Goal: Transaction & Acquisition: Purchase product/service

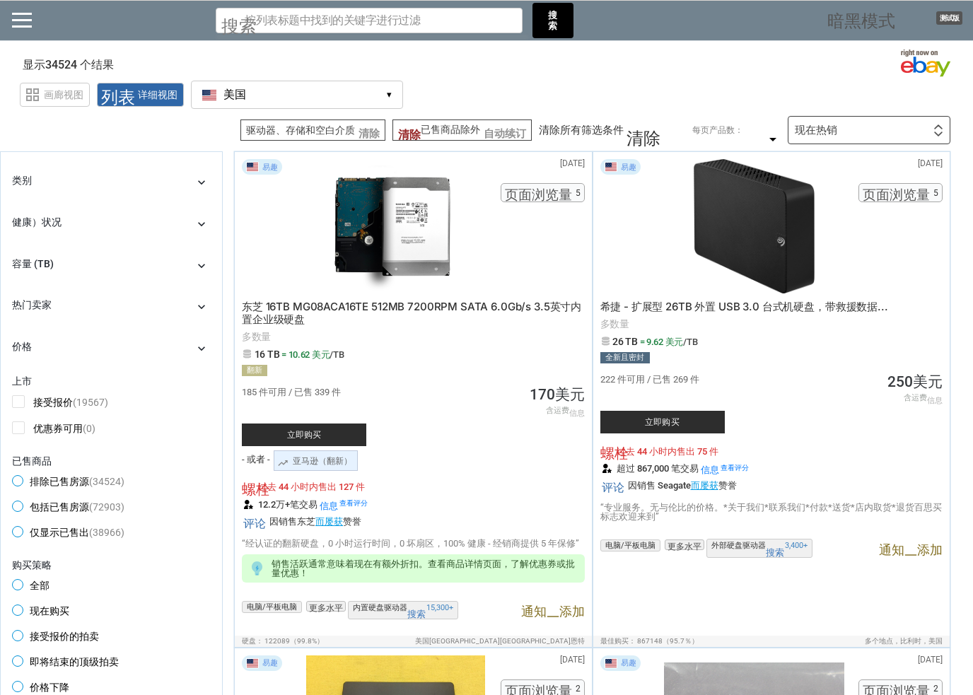
click at [194, 177] on div "类别 chevron_right" at bounding box center [111, 183] width 199 height 22
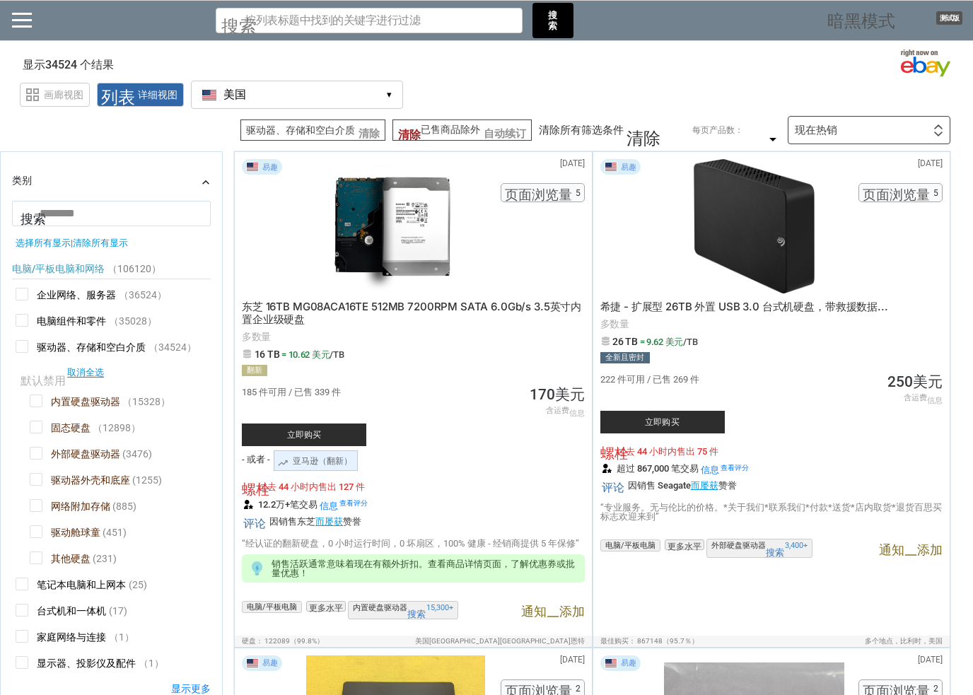
click at [191, 180] on div "类别 chevron_right" at bounding box center [111, 183] width 199 height 22
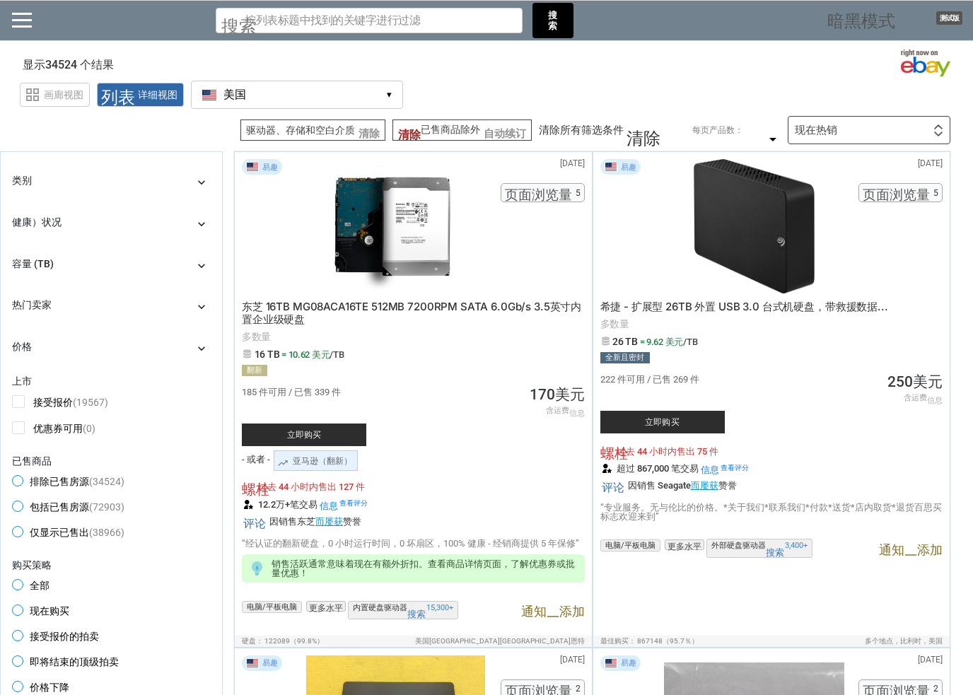
click at [194, 183] on font "chevron_right" at bounding box center [201, 183] width 14 height 14
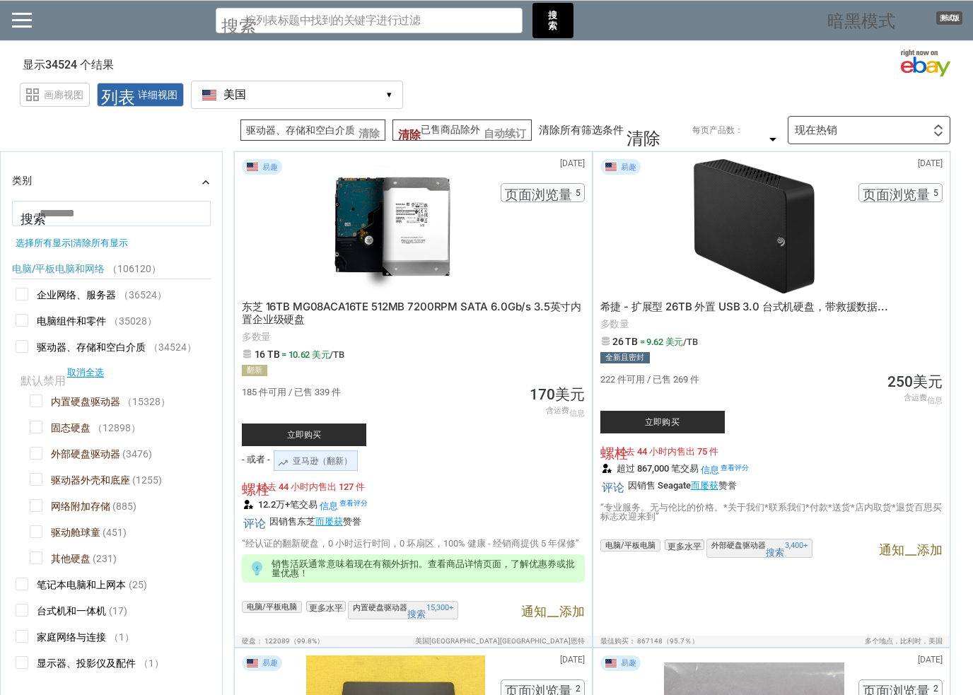
click at [26, 305] on span "企业网络、服务器" at bounding box center [66, 297] width 100 height 18
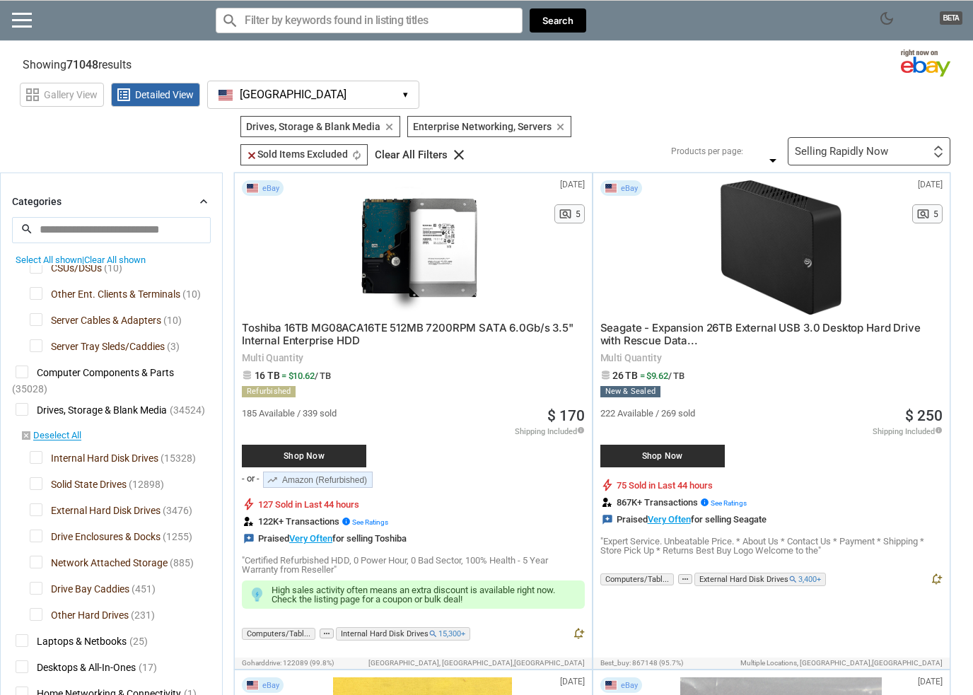
scroll to position [1024, 0]
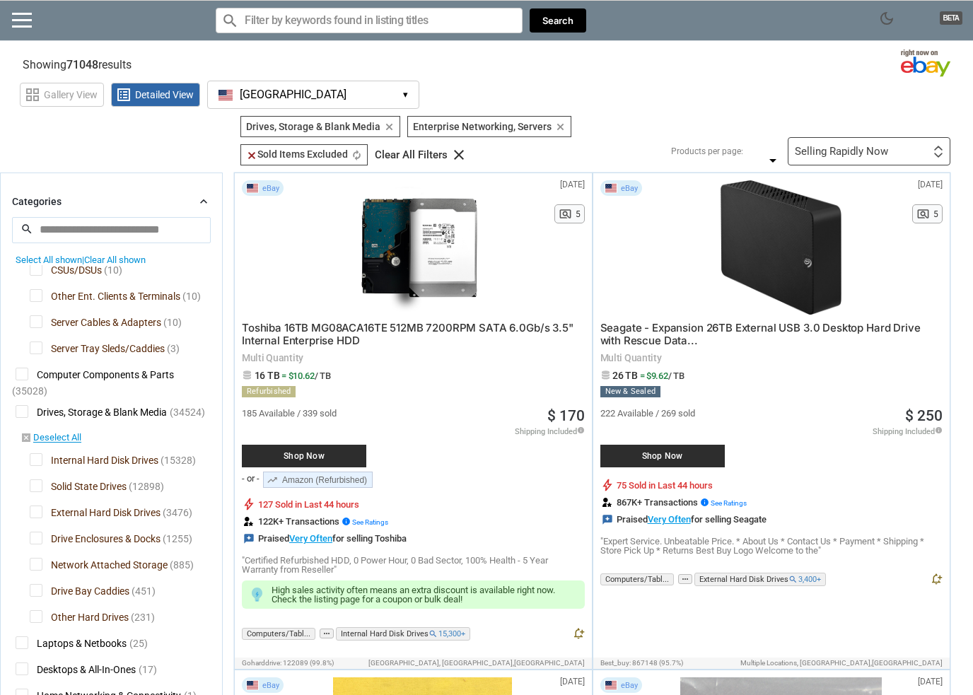
click at [26, 368] on span "Computer Components & Parts" at bounding box center [95, 377] width 158 height 18
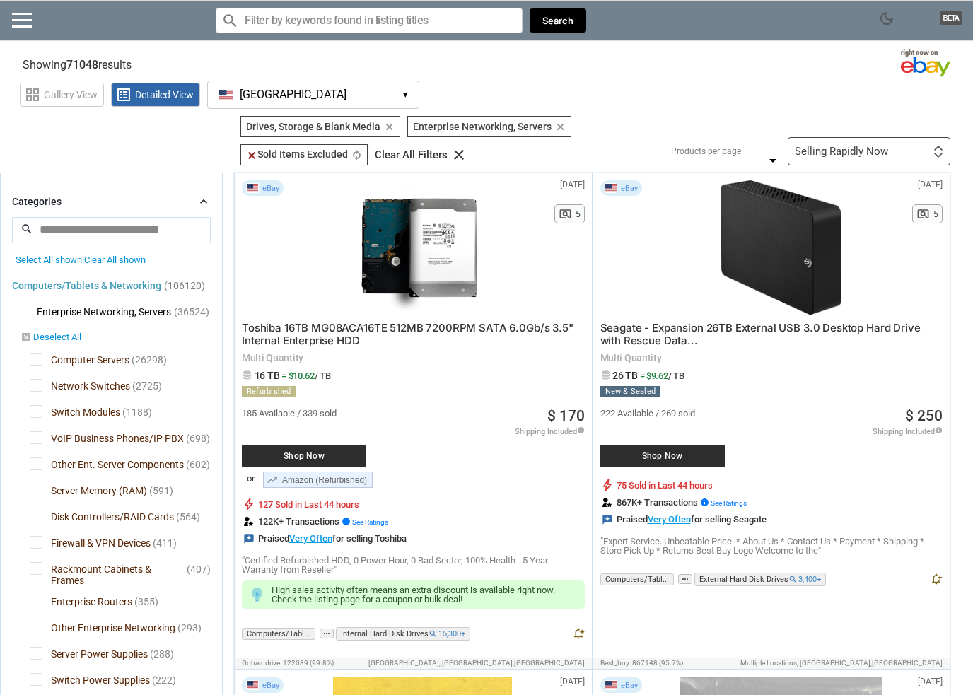
click at [23, 311] on span "Enterprise Networking, Servers" at bounding box center [94, 314] width 156 height 18
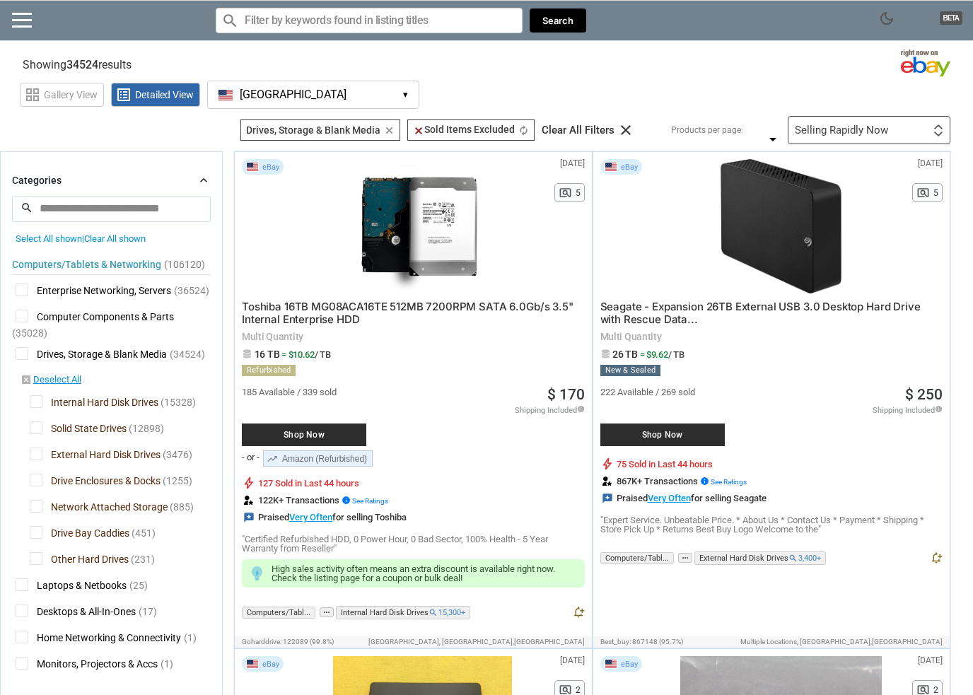
click at [160, 290] on span "Enterprise Networking, Servers" at bounding box center [94, 293] width 156 height 18
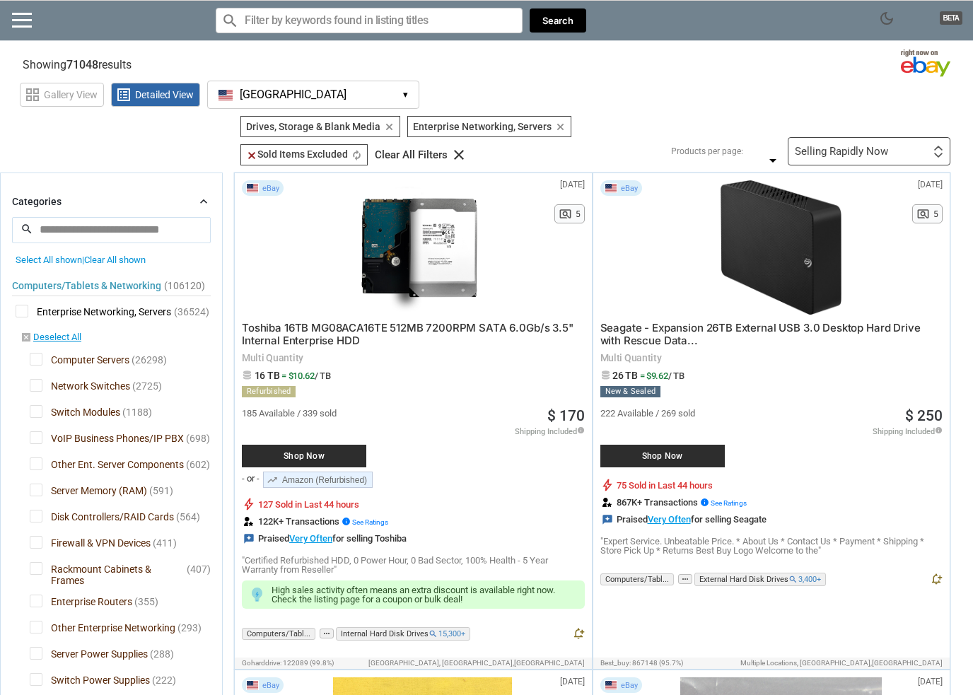
click at [56, 337] on link "disabled_by_default Deselect All" at bounding box center [51, 338] width 61 height 13
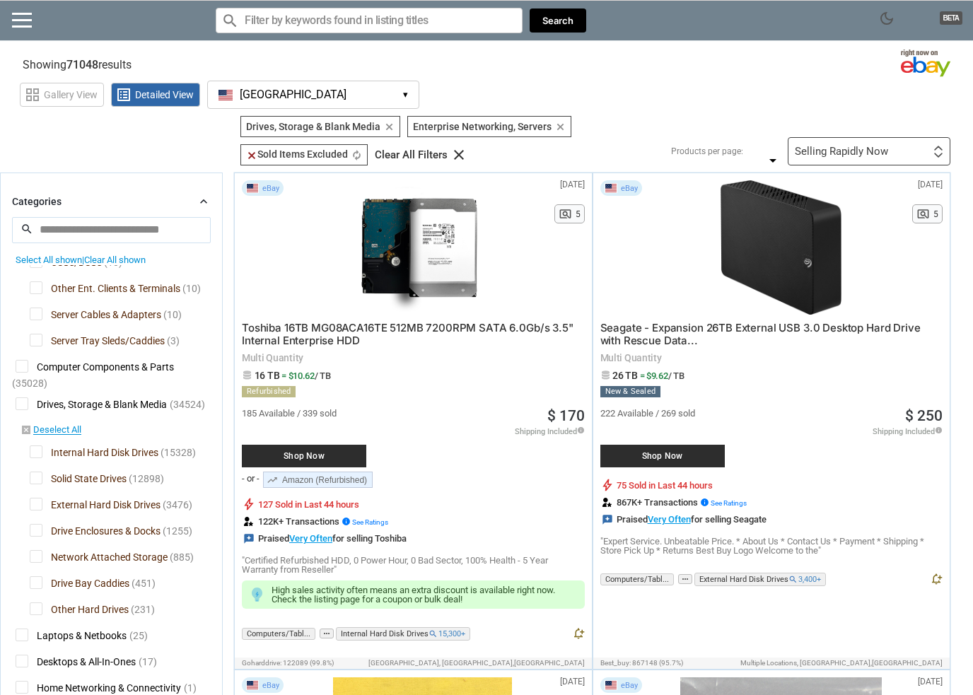
scroll to position [1031, 0]
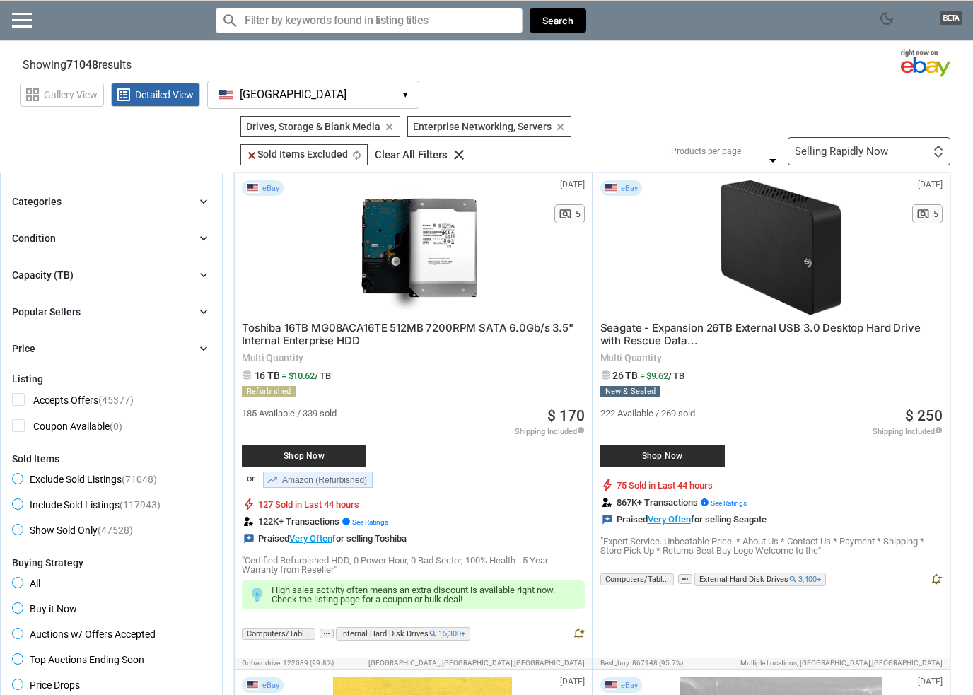
click at [929, 126] on div "Filters 3 Drives, Storage & Blank Media Drives, Storage & Blank Media clear Ent…" at bounding box center [590, 141] width 721 height 50
click at [934, 153] on img at bounding box center [938, 155] width 10 height 5
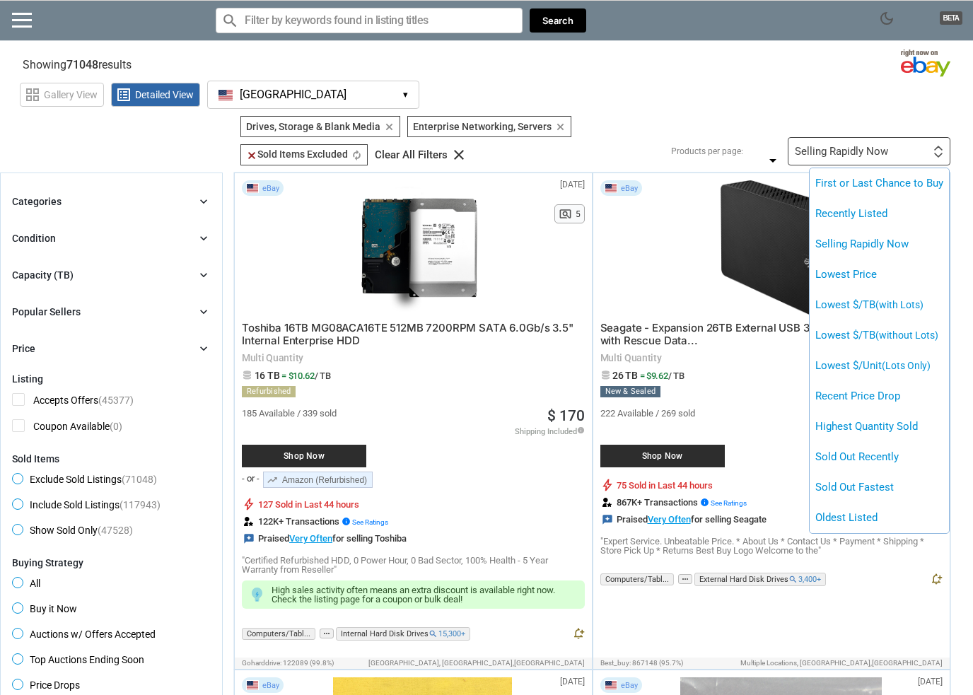
click at [904, 278] on li "Lowest Price" at bounding box center [879, 275] width 139 height 30
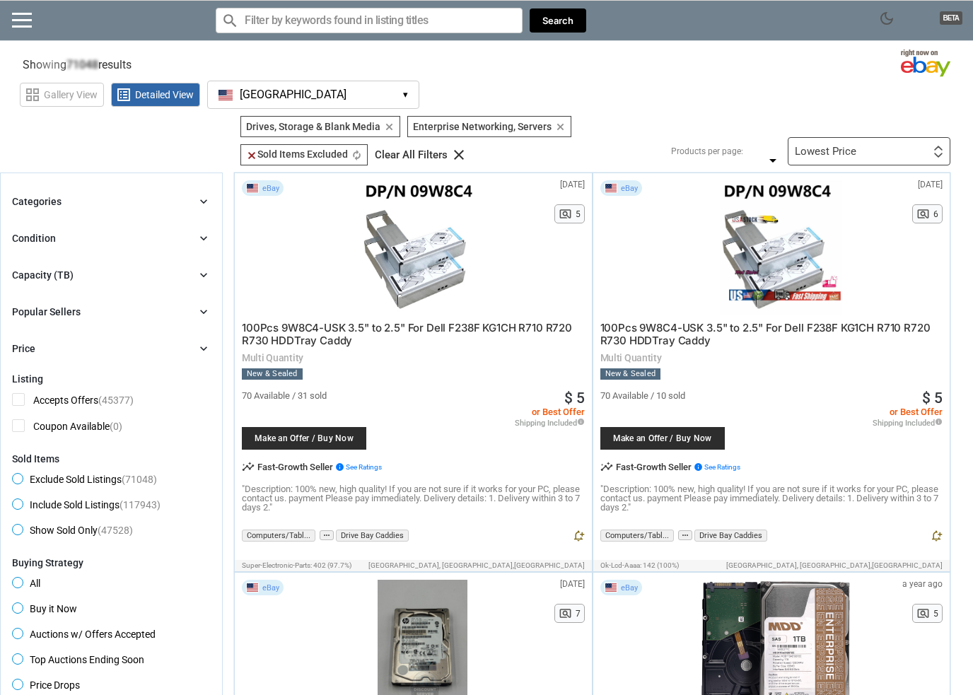
click at [933, 140] on div "Lowest Price First or Last Chance to Buy Recently Listed Selling Rapidly Now Lo…" at bounding box center [869, 151] width 163 height 28
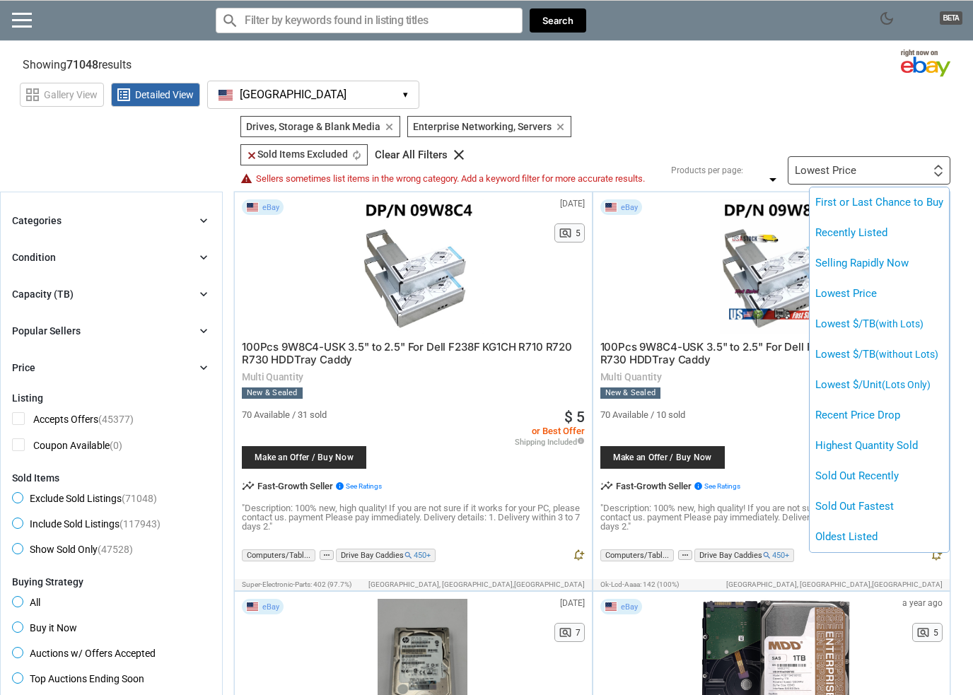
click at [906, 327] on span "(with Lots)" at bounding box center [899, 323] width 48 height 11
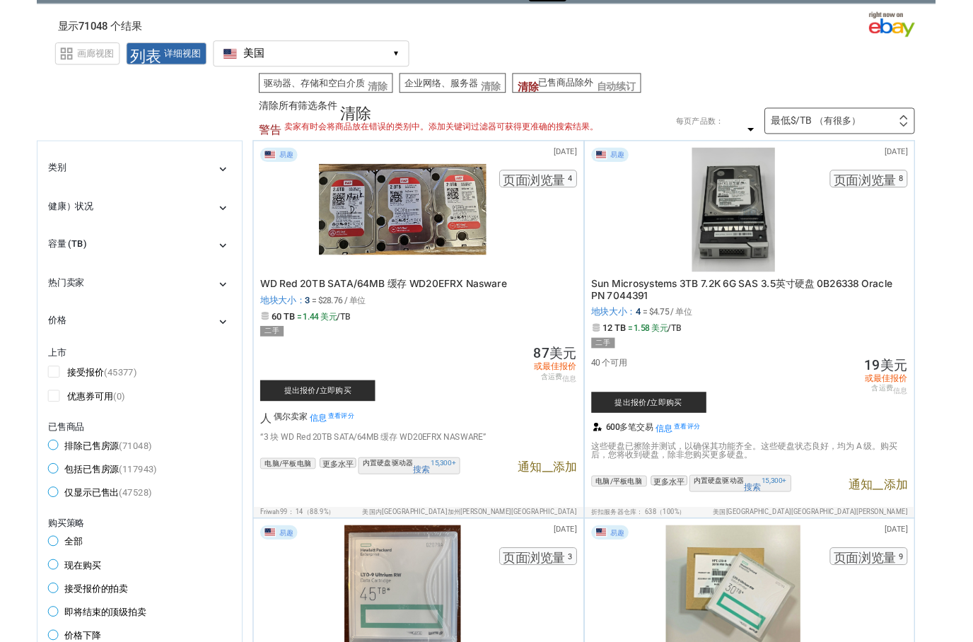
scroll to position [32, 0]
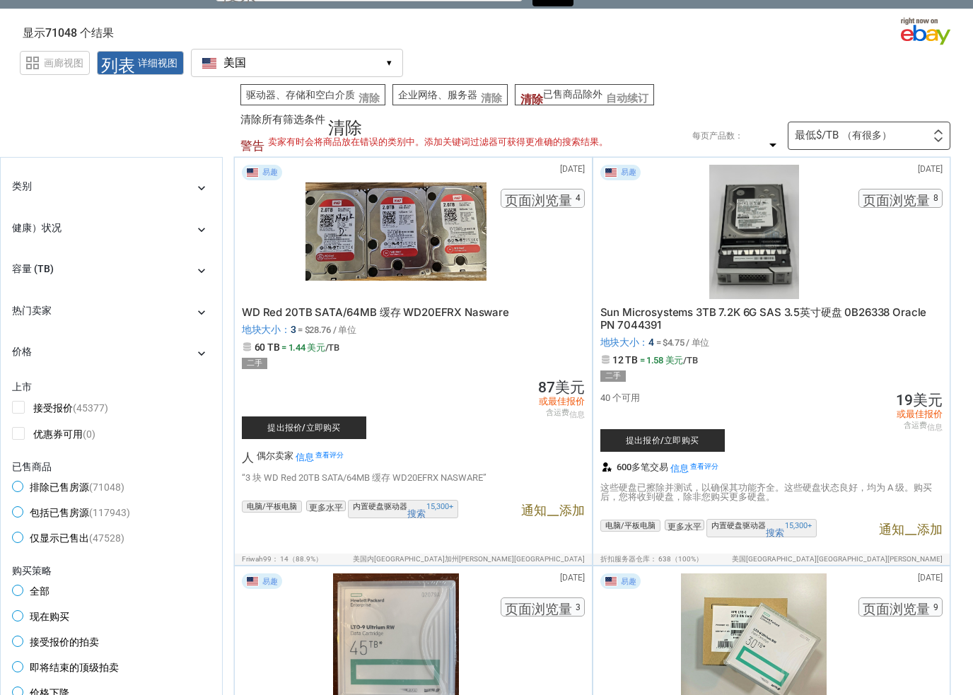
click at [189, 282] on div "容量 (TB) chevron_right" at bounding box center [111, 271] width 199 height 22
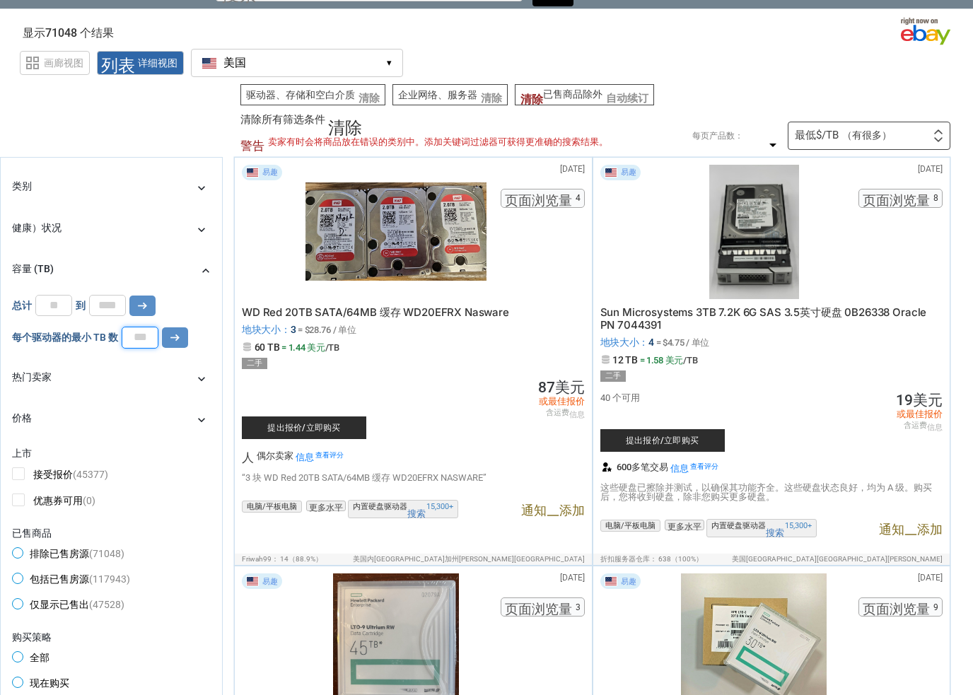
click at [144, 348] on input "number" at bounding box center [140, 337] width 37 height 21
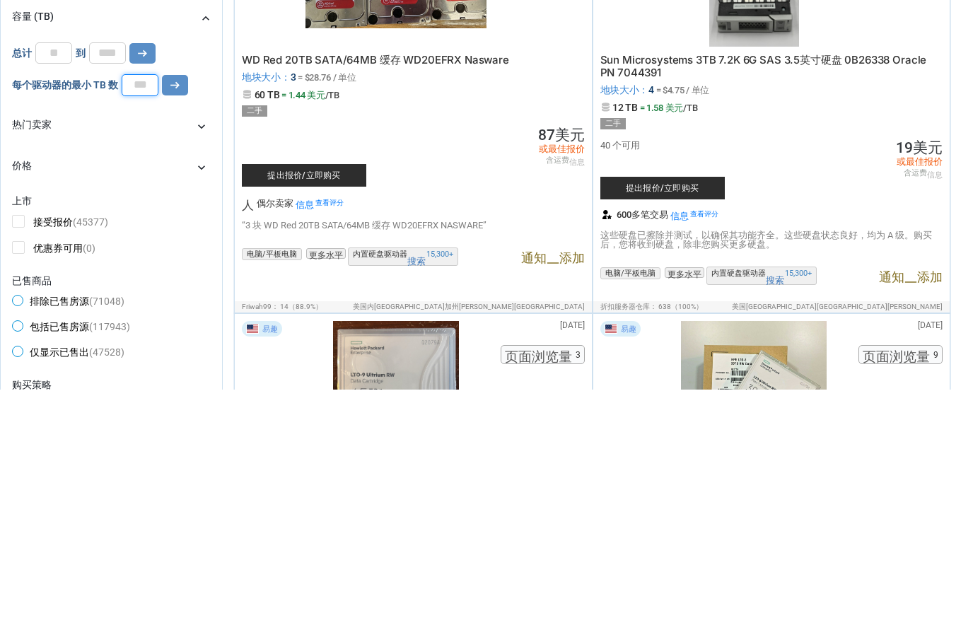
type input "*"
click at [163, 327] on button "arrow_right_alt" at bounding box center [175, 337] width 26 height 21
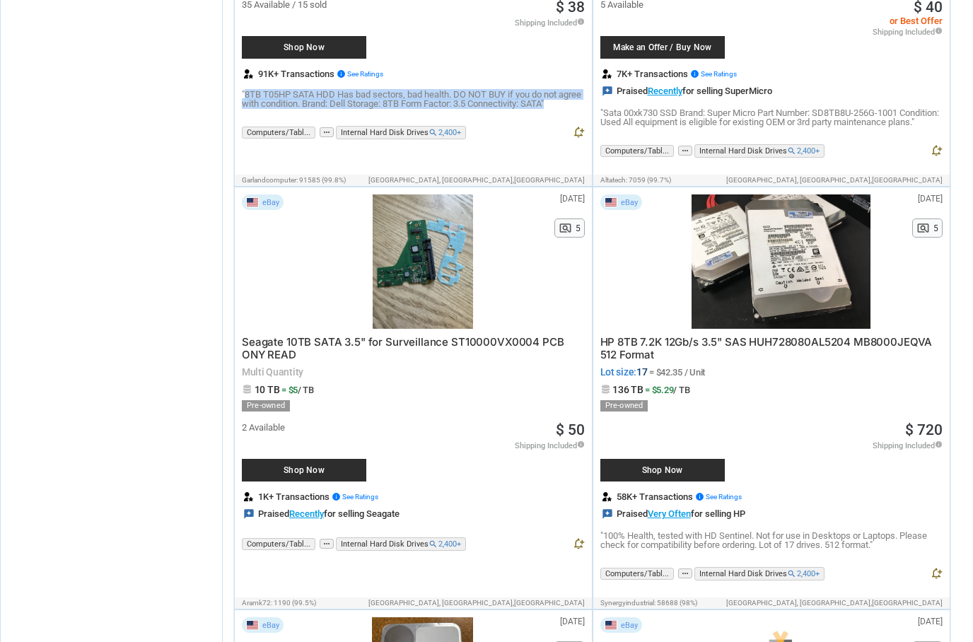
scroll to position [2115, 0]
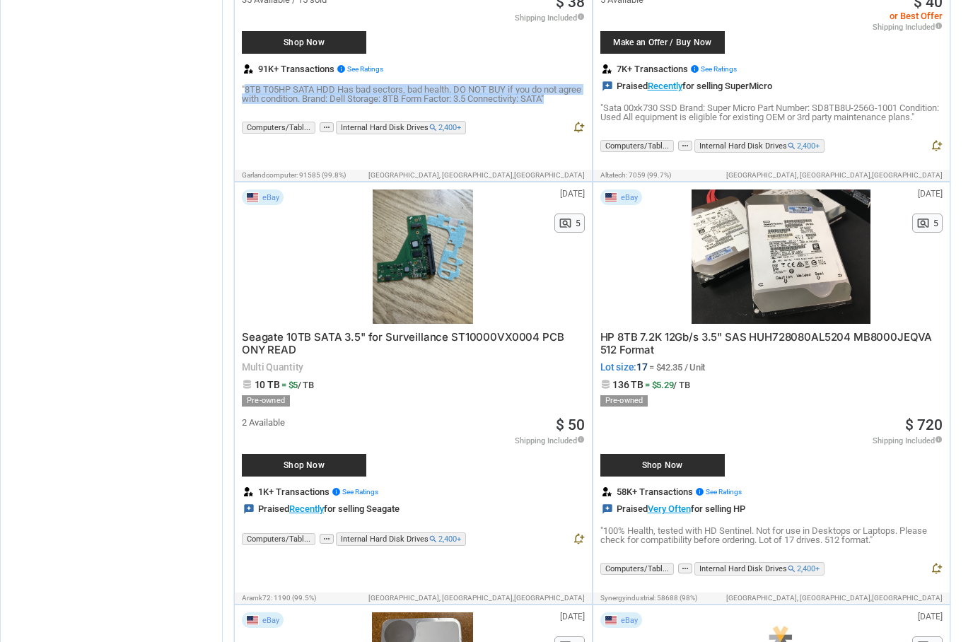
click at [687, 470] on span "Shop Now" at bounding box center [662, 466] width 110 height 8
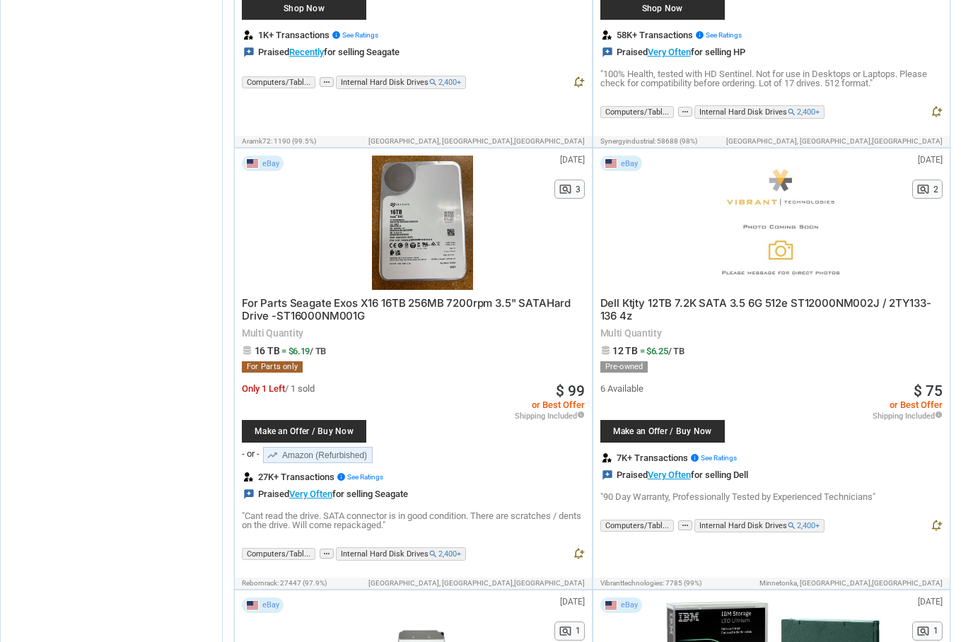
scroll to position [2573, 0]
click at [705, 435] on span "Make an Offer / Buy Now" at bounding box center [662, 431] width 110 height 8
